Goal: Transaction & Acquisition: Purchase product/service

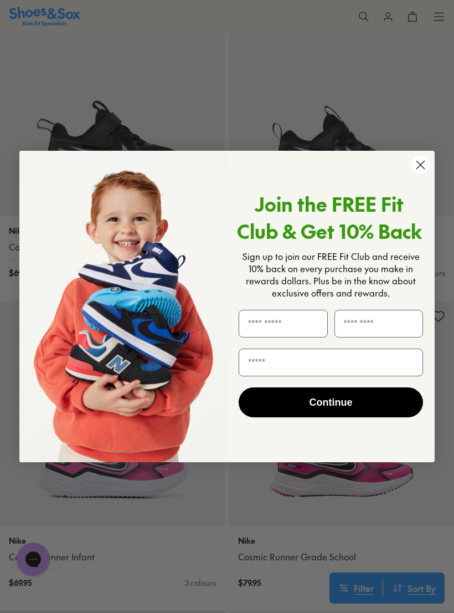
scroll to position [3681, 0]
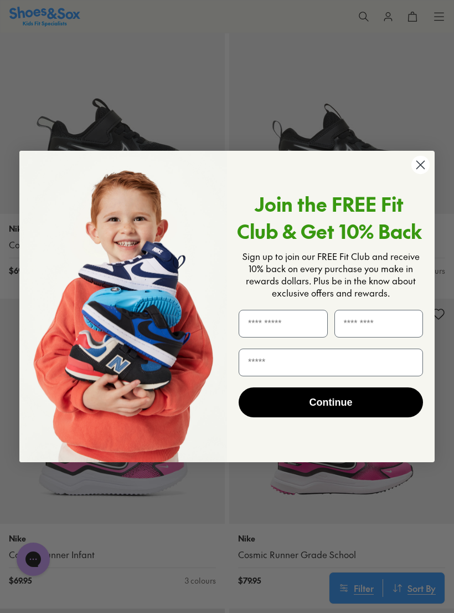
click at [423, 168] on icon "Close dialog" at bounding box center [421, 165] width 8 height 8
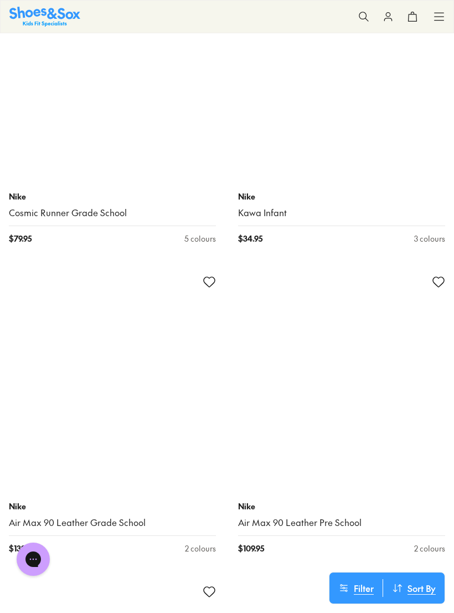
scroll to position [13311, 0]
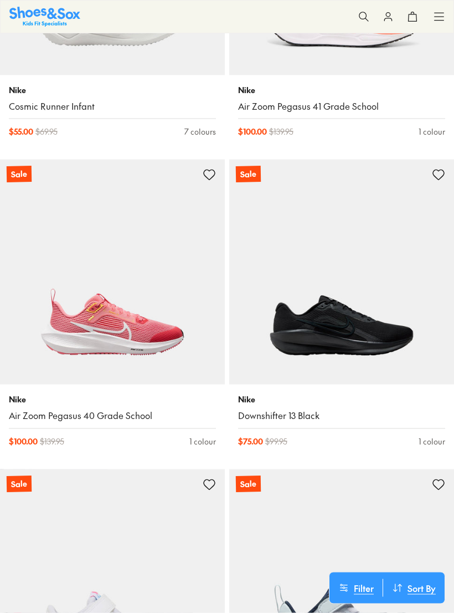
scroll to position [1386, 0]
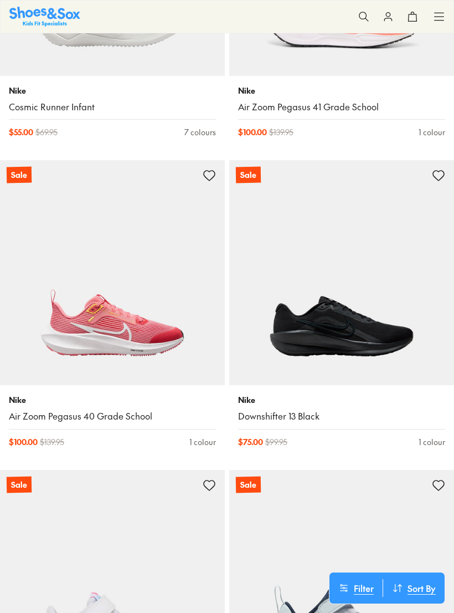
click at [416, 320] on img at bounding box center [341, 272] width 225 height 225
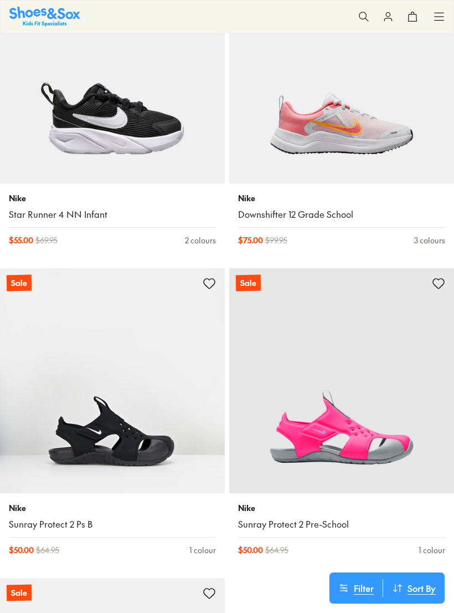
scroll to position [3960, 0]
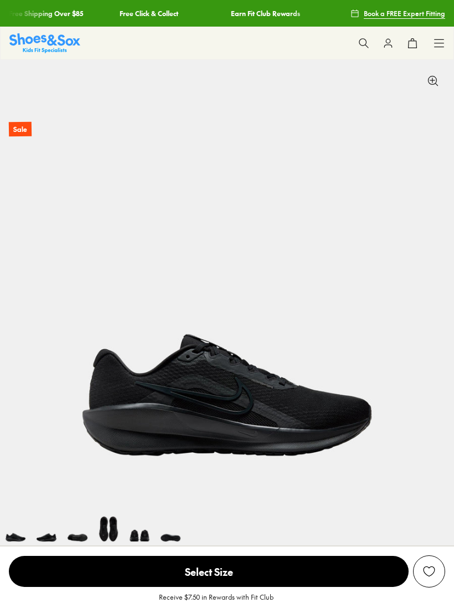
select select "*"
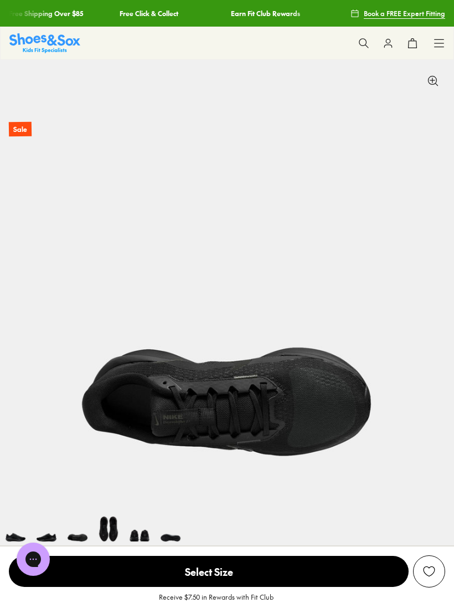
scroll to position [0, 908]
click at [68, 39] on img at bounding box center [44, 42] width 71 height 19
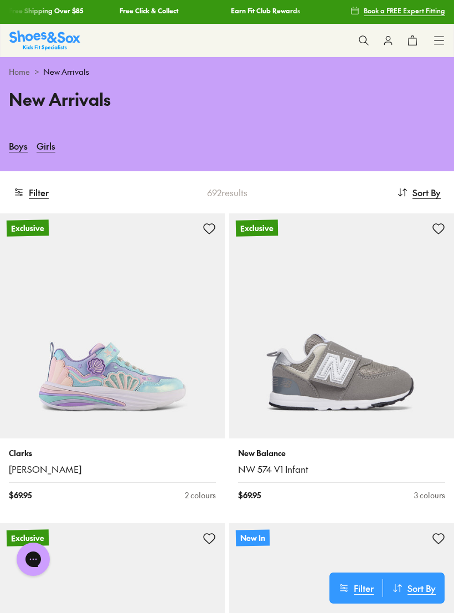
click at [53, 153] on link "Girls" at bounding box center [46, 145] width 19 height 24
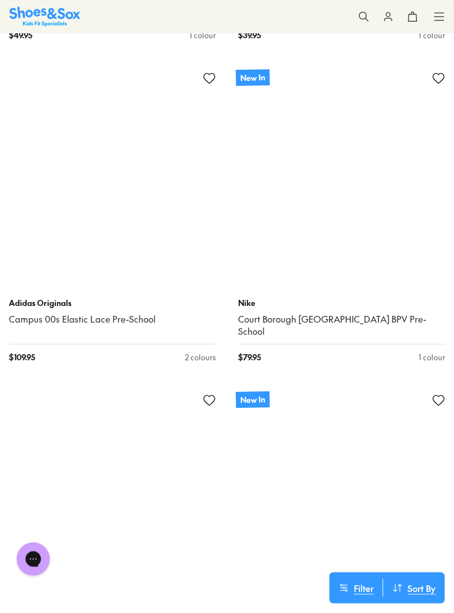
scroll to position [13873, 0]
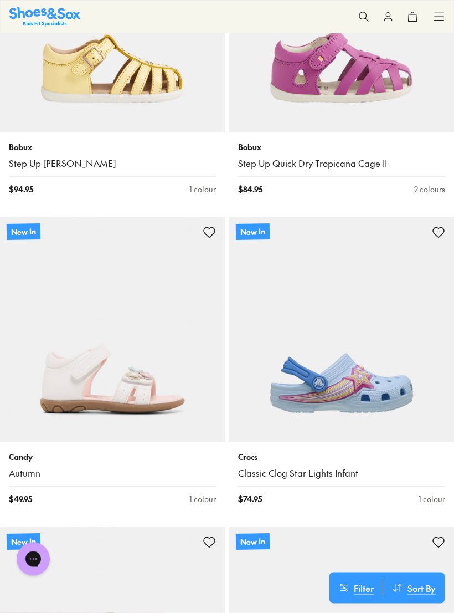
scroll to position [18895, 0]
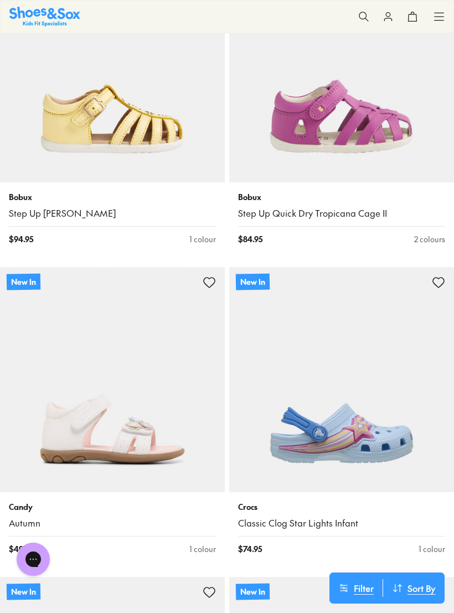
click at [443, 16] on icon at bounding box center [439, 16] width 11 height 11
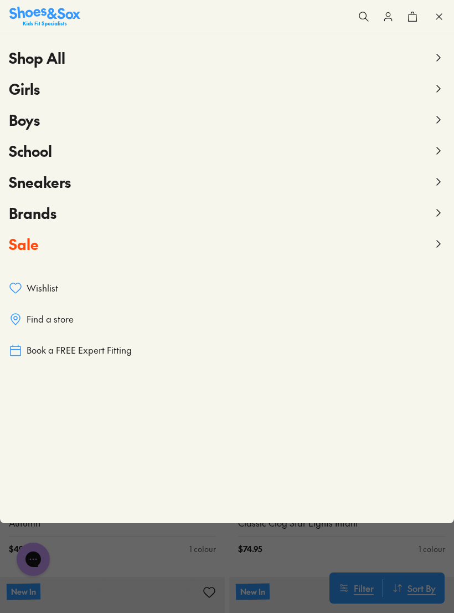
click at [39, 90] on span "Girls" at bounding box center [24, 89] width 31 height 20
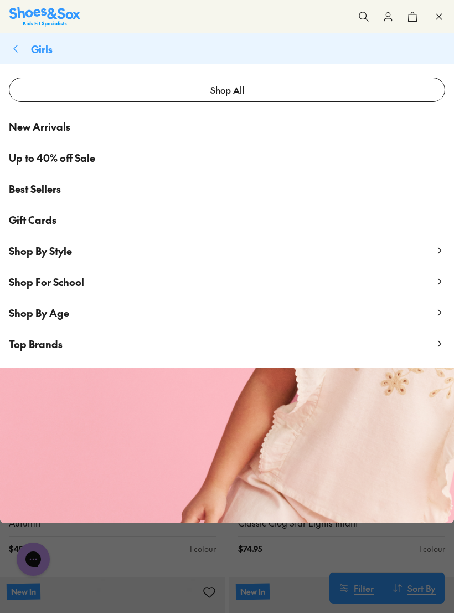
click at [57, 311] on span "Shop By Age" at bounding box center [39, 313] width 60 height 14
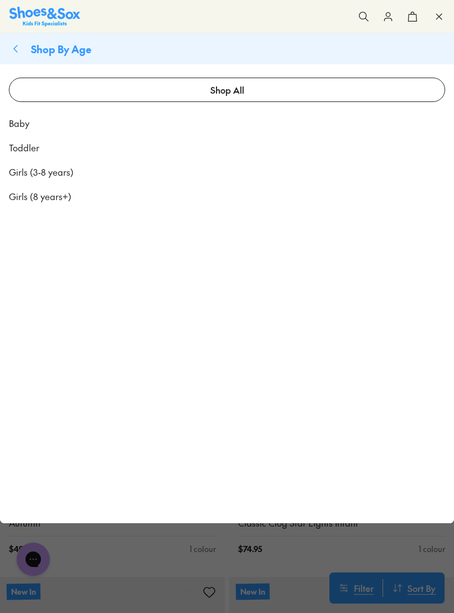
click at [64, 198] on span "Girls (8 years+)" at bounding box center [40, 195] width 63 height 13
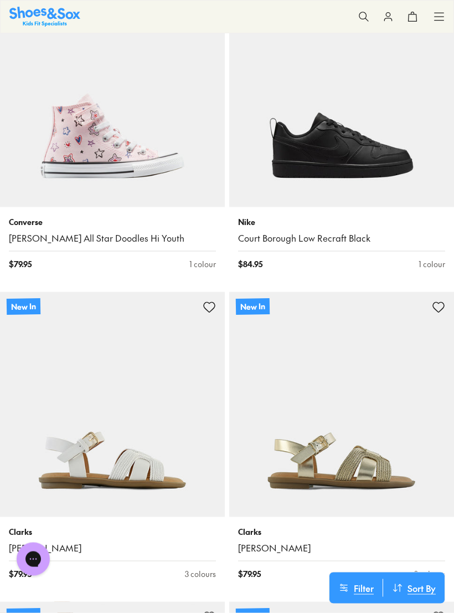
scroll to position [4306, 0]
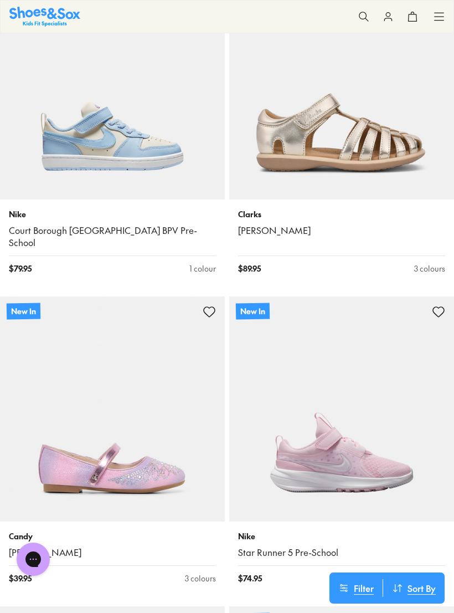
scroll to position [7144, 0]
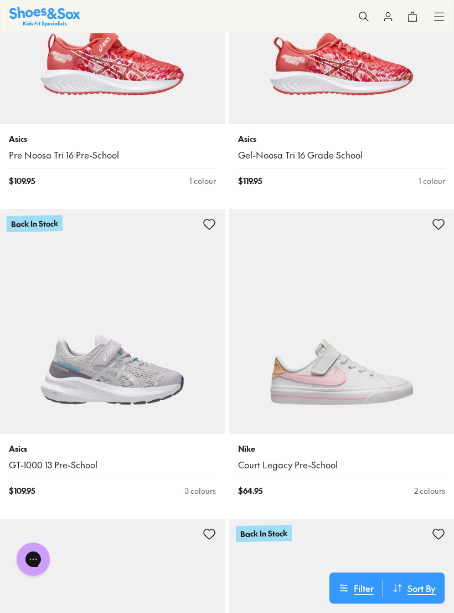
scroll to position [15845, 0]
click at [394, 353] on img at bounding box center [341, 320] width 225 height 225
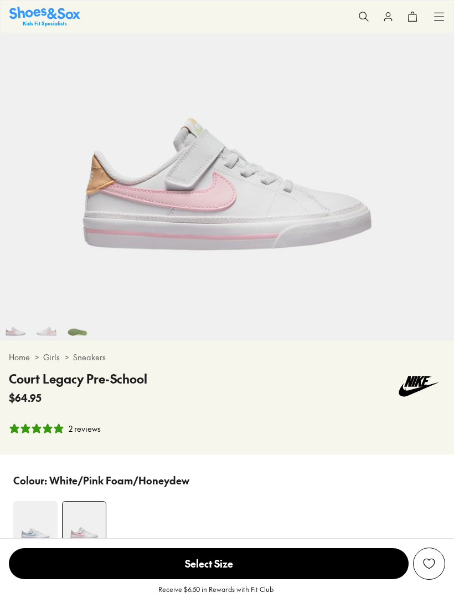
select select "*"
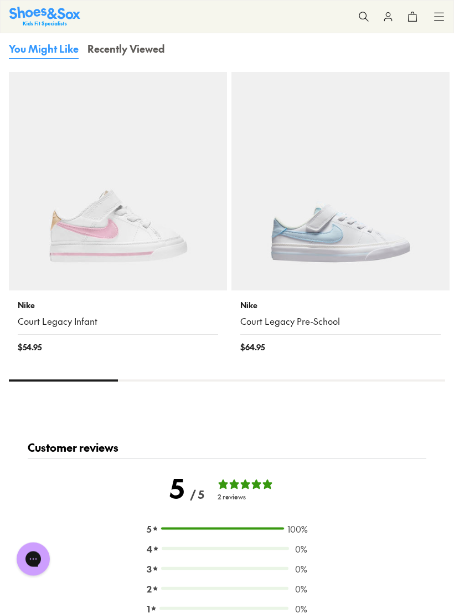
scroll to position [1587, 0]
click at [392, 278] on img at bounding box center [341, 181] width 218 height 218
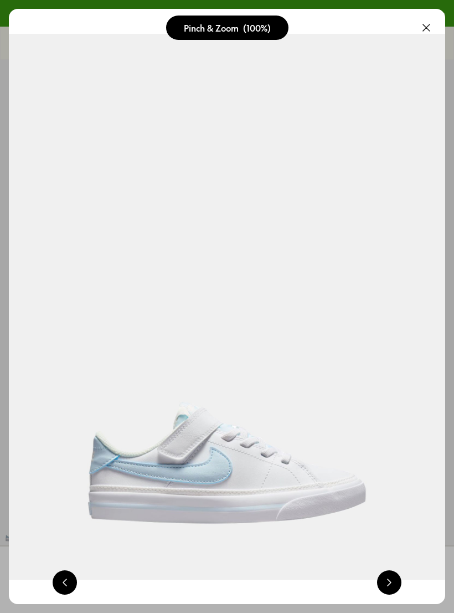
select select "*"
click at [437, 28] on button at bounding box center [426, 28] width 24 height 24
